Goal: Communication & Community: Ask a question

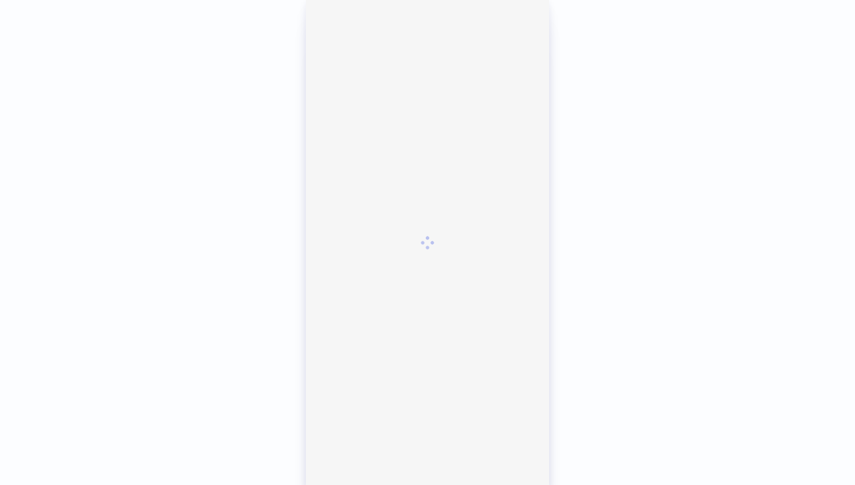
scroll to position [2665, 0]
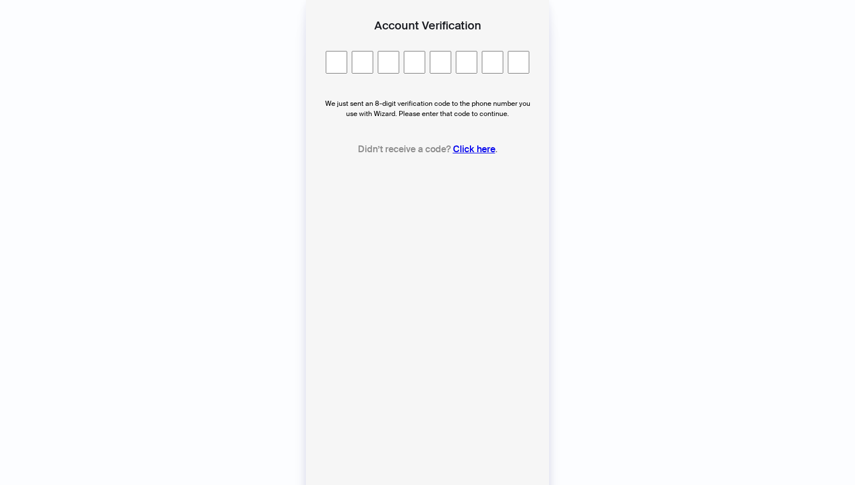
type input "*"
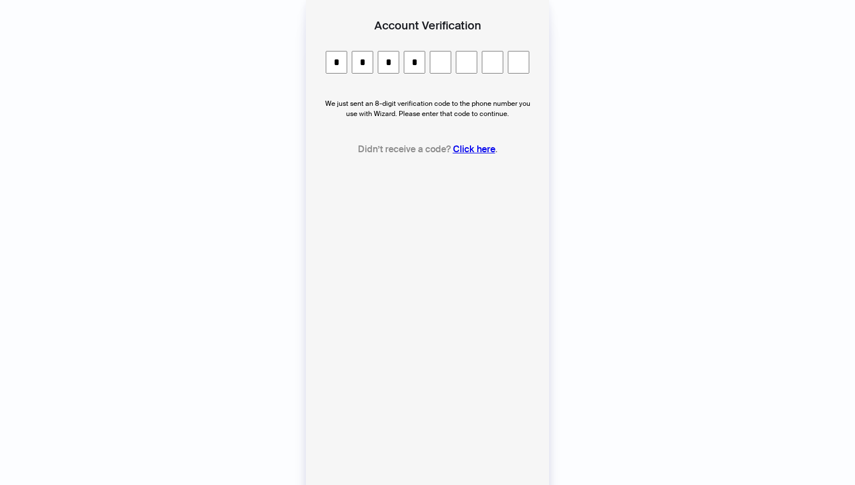
type input "*"
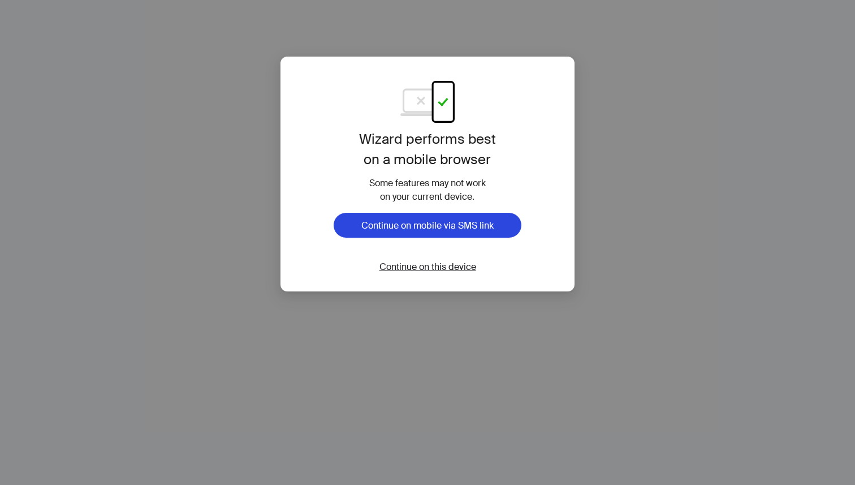
scroll to position [2665, 0]
click at [433, 265] on span "Continue on this device" at bounding box center [427, 267] width 97 height 12
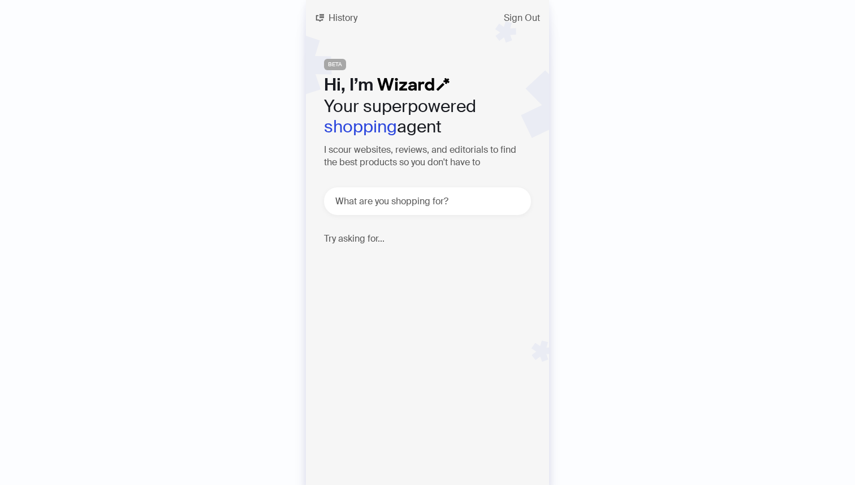
scroll to position [2665, 0]
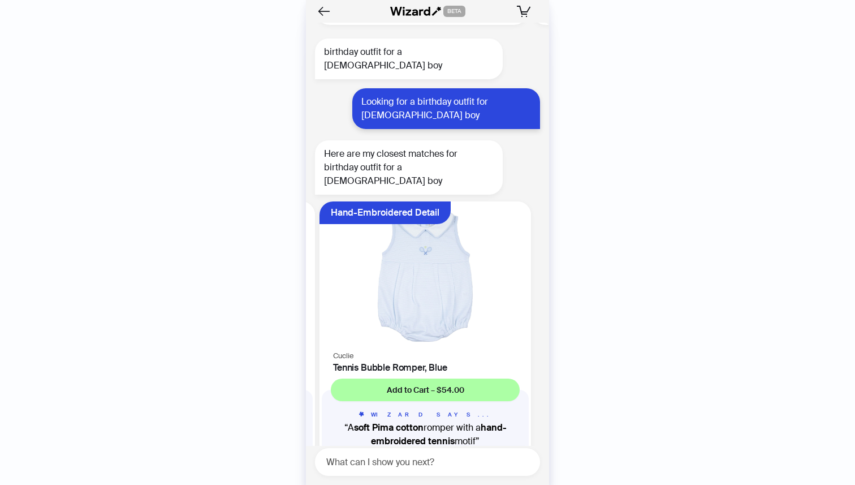
scroll to position [0, 429]
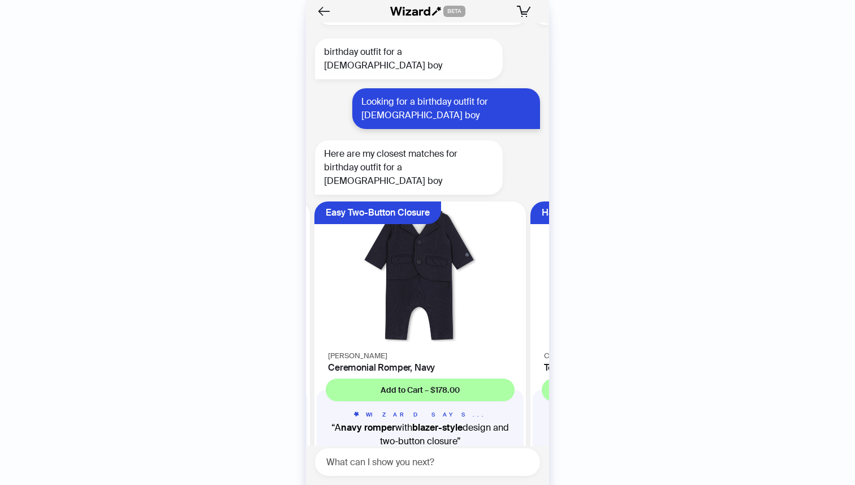
scroll to position [0, 213]
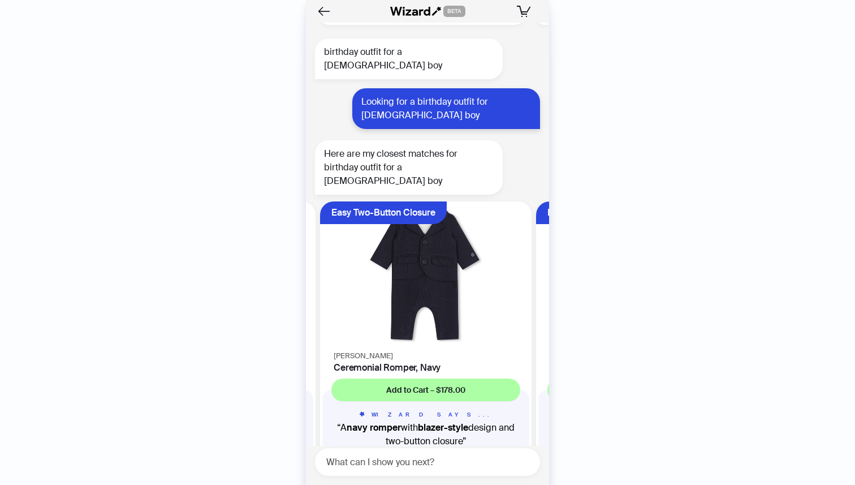
scroll to position [0, 213]
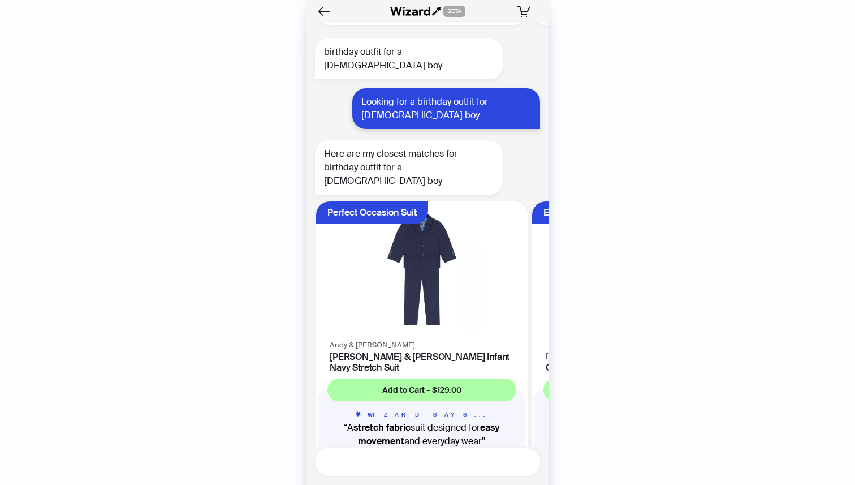
click at [405, 465] on textarea at bounding box center [432, 462] width 216 height 14
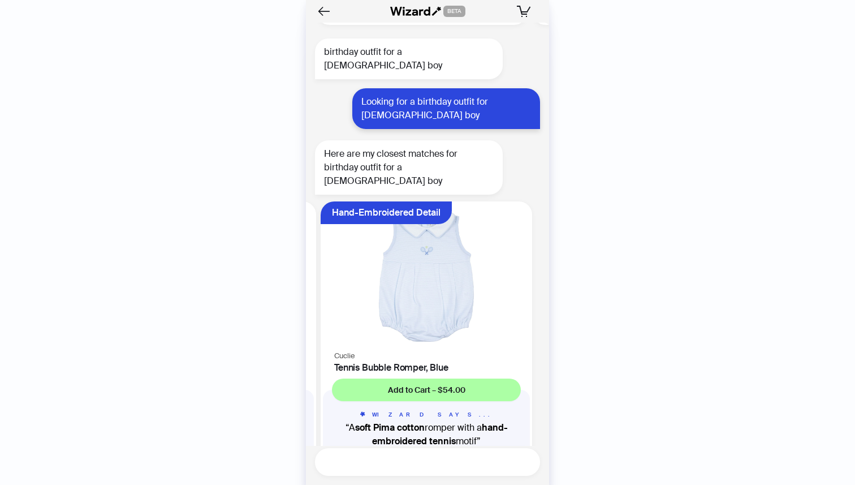
scroll to position [0, 429]
click at [346, 464] on textarea at bounding box center [432, 462] width 216 height 14
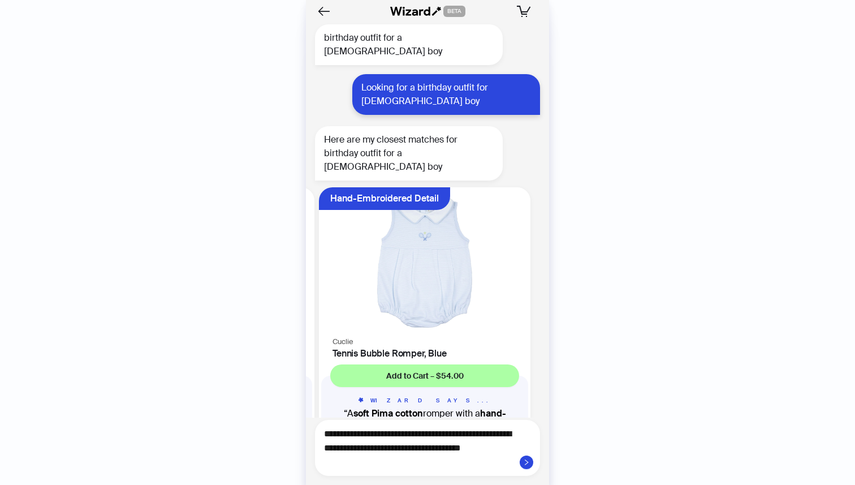
scroll to position [2693, 0]
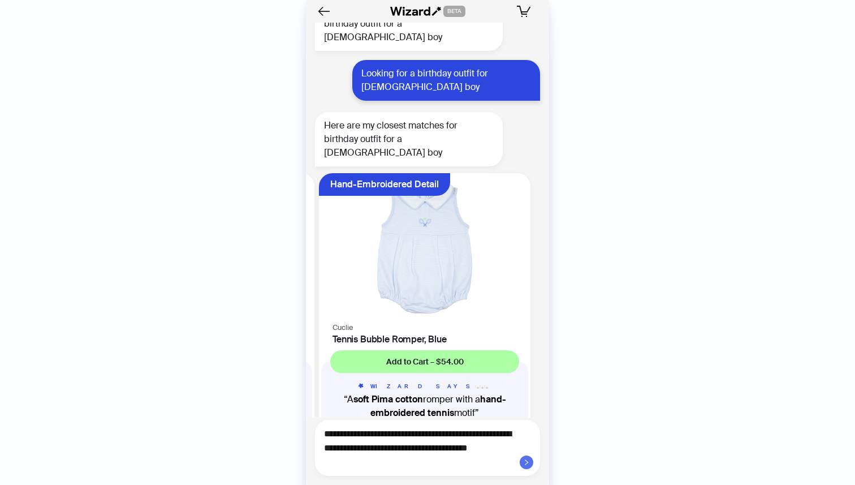
type textarea "**********"
click at [529, 464] on icon "right" at bounding box center [526, 462] width 7 height 7
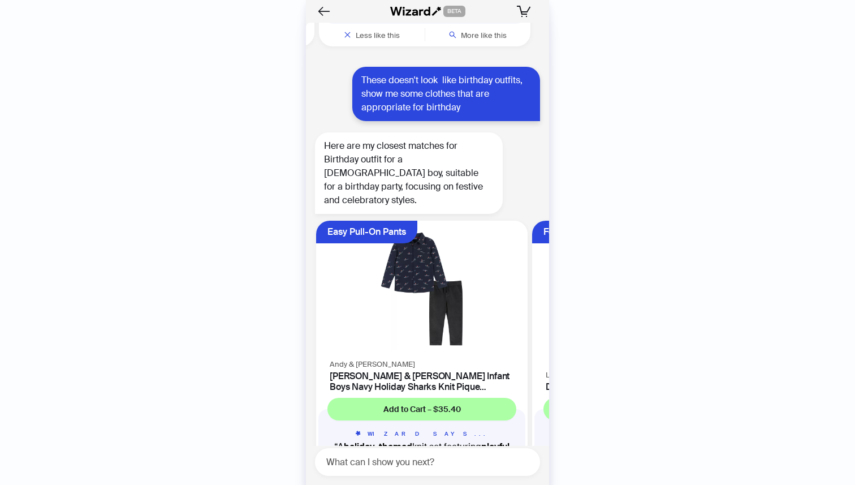
scroll to position [3120, 0]
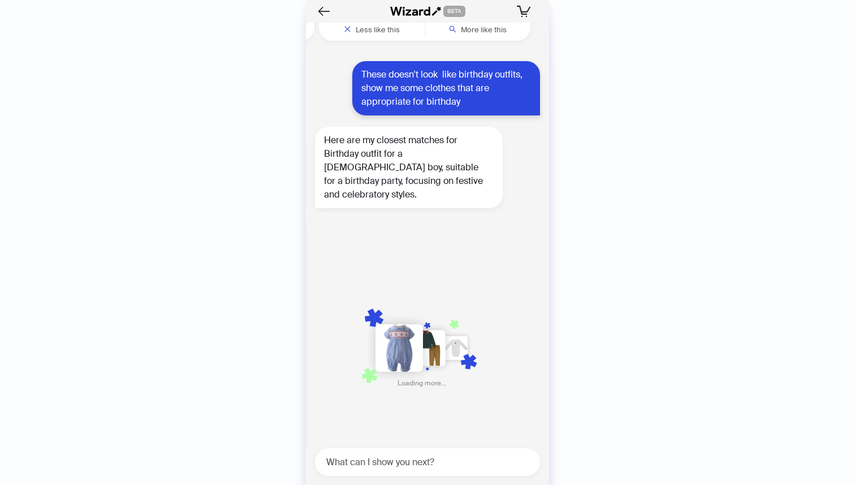
scroll to position [0, 657]
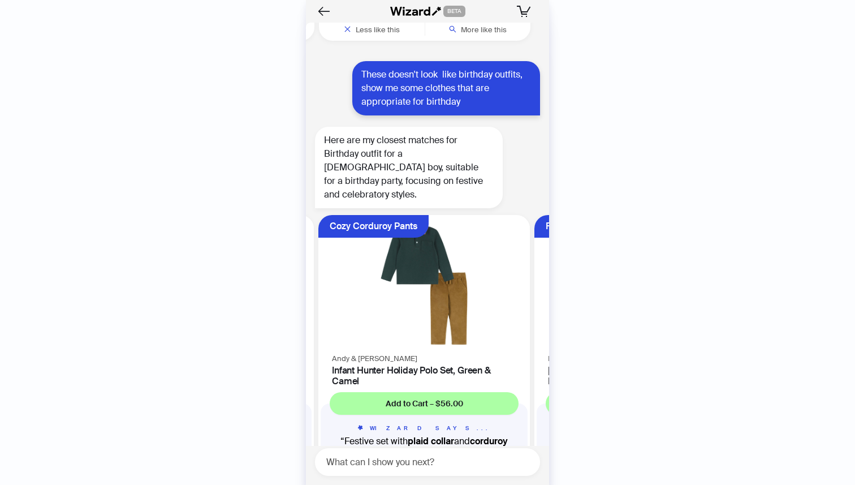
scroll to position [0, 861]
click at [373, 458] on textarea at bounding box center [432, 462] width 216 height 14
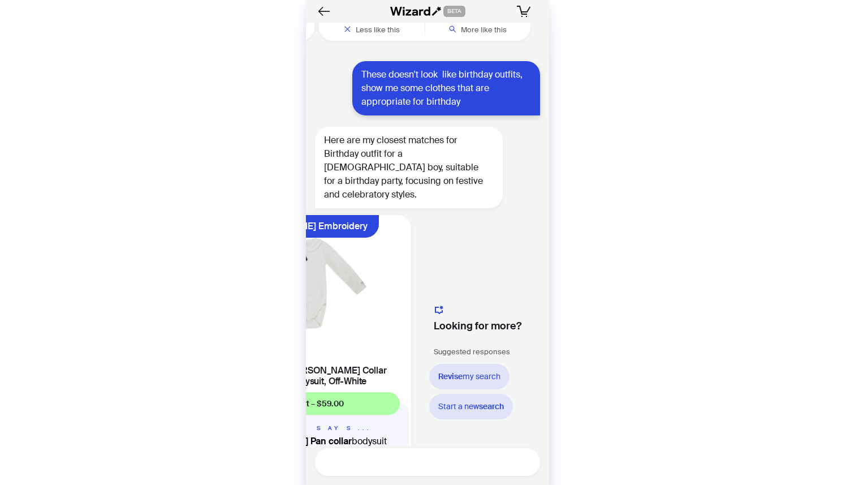
scroll to position [0, 1201]
click at [375, 462] on textarea at bounding box center [432, 462] width 216 height 14
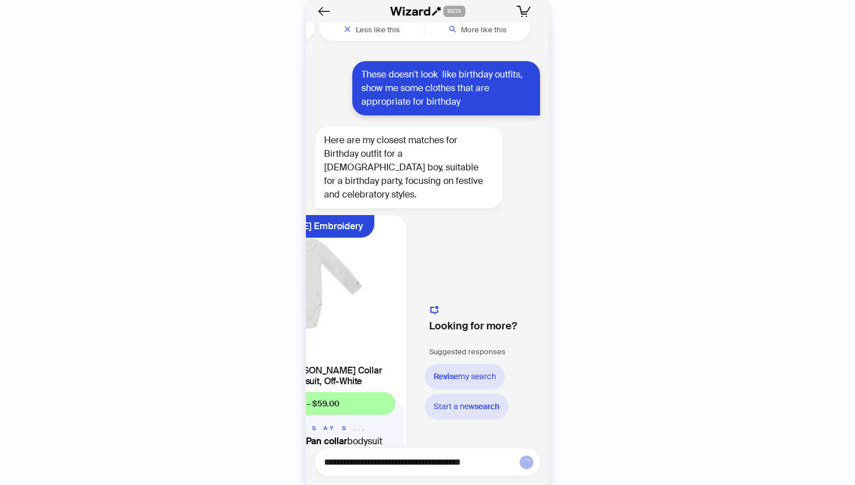
type textarea "**********"
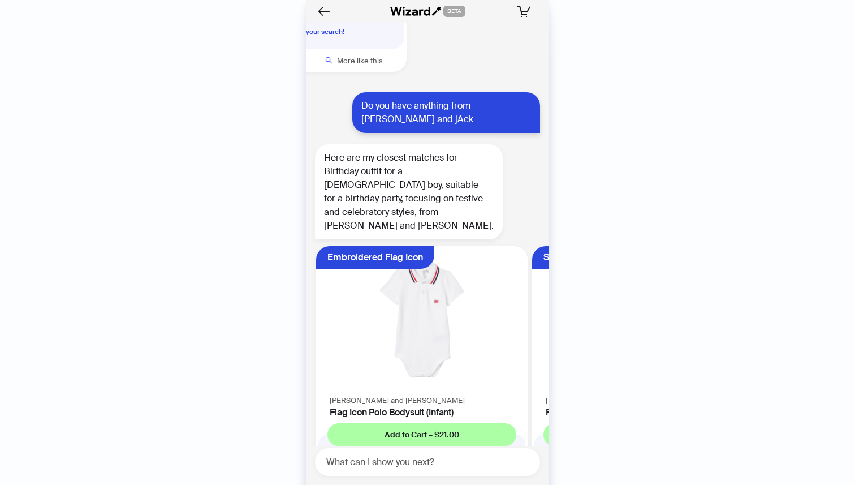
scroll to position [3574, 0]
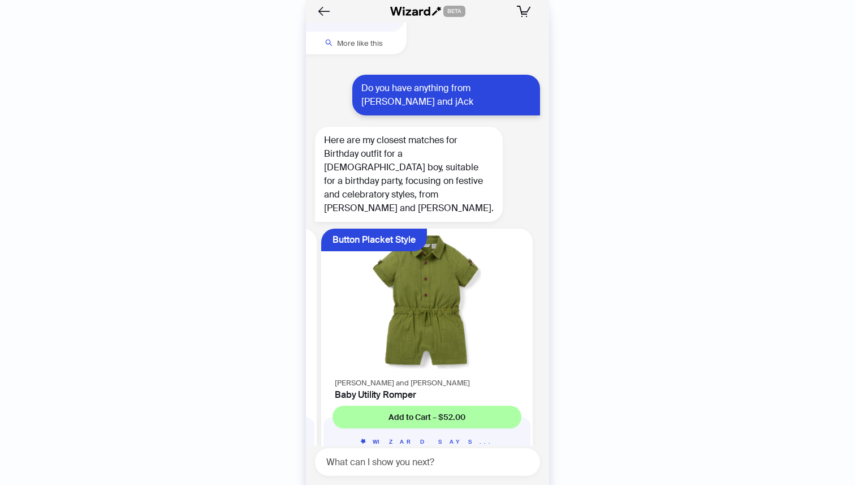
scroll to position [0, 429]
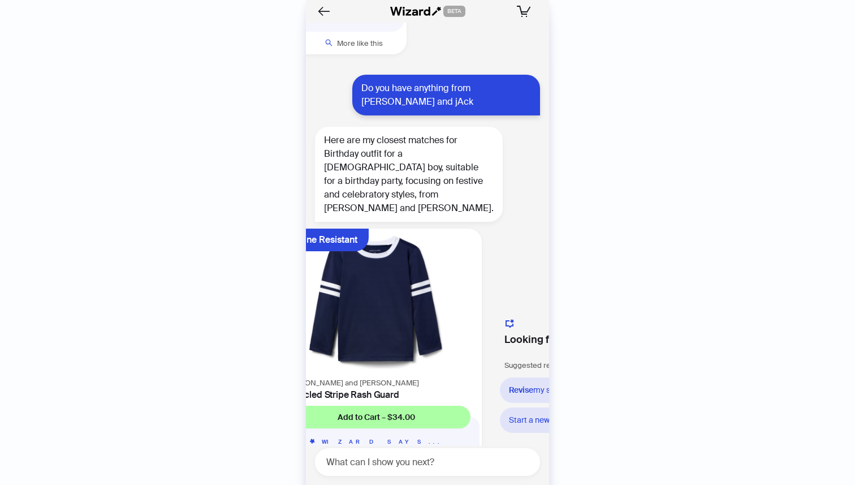
scroll to position [0, 769]
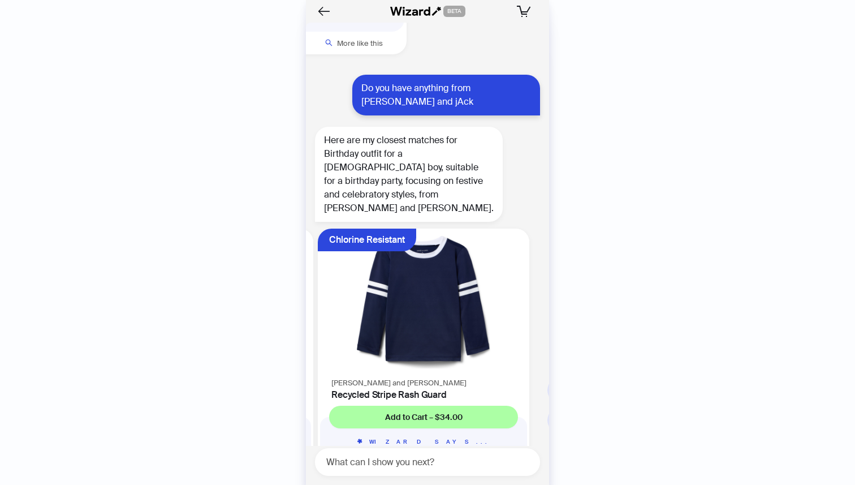
scroll to position [0, 645]
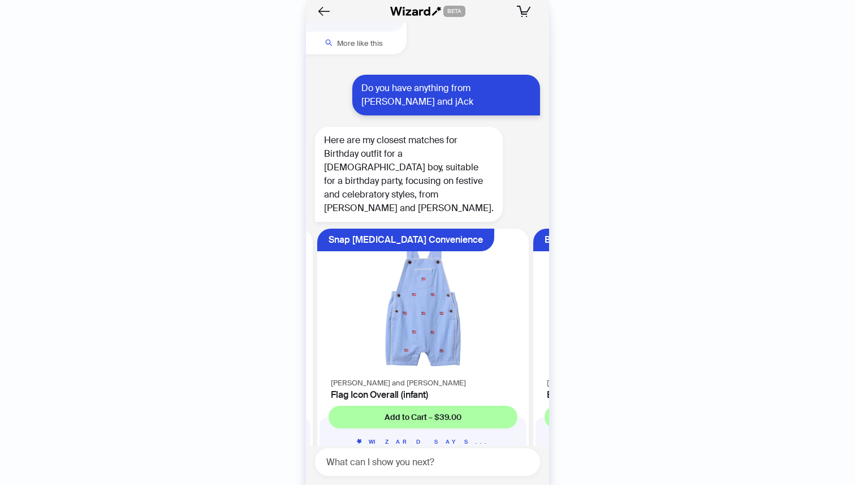
scroll to position [0, 213]
